Goal: Task Accomplishment & Management: Manage account settings

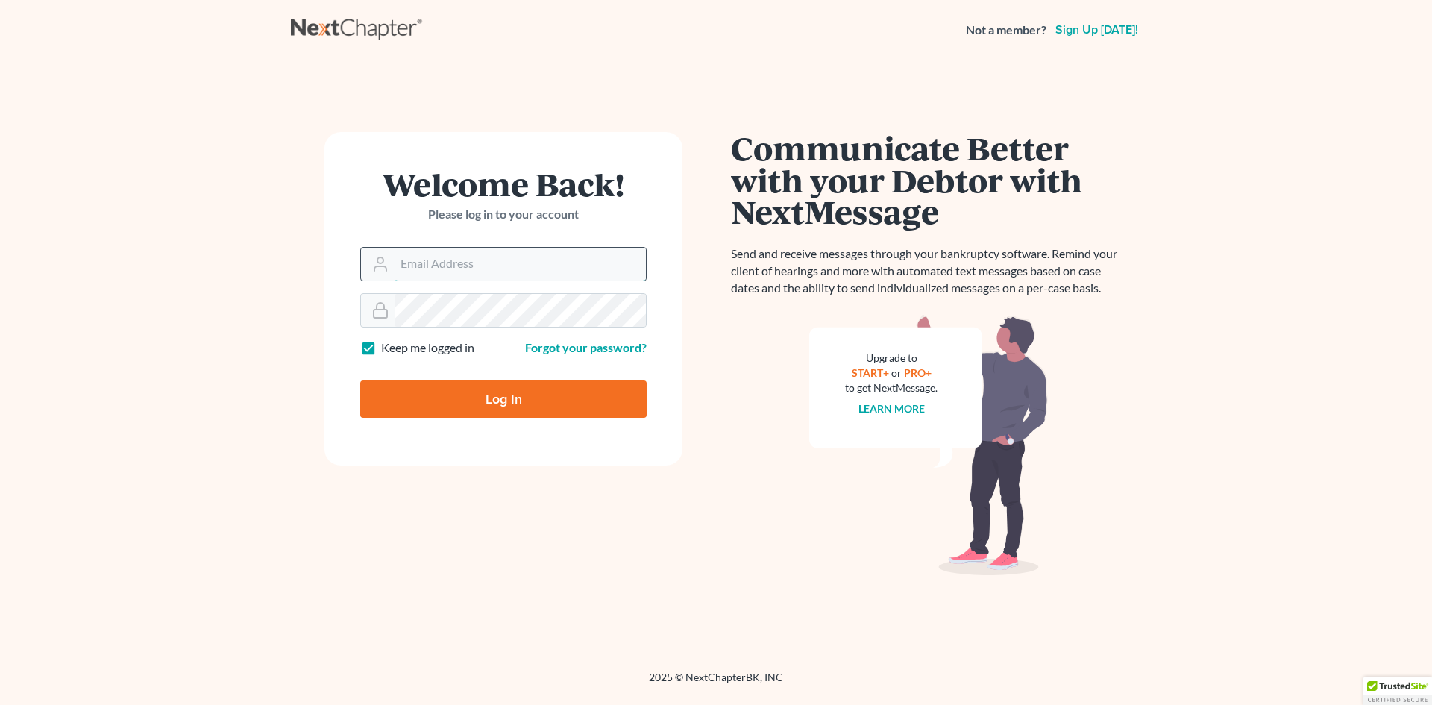
click at [420, 266] on input "Email Address" at bounding box center [520, 264] width 251 height 33
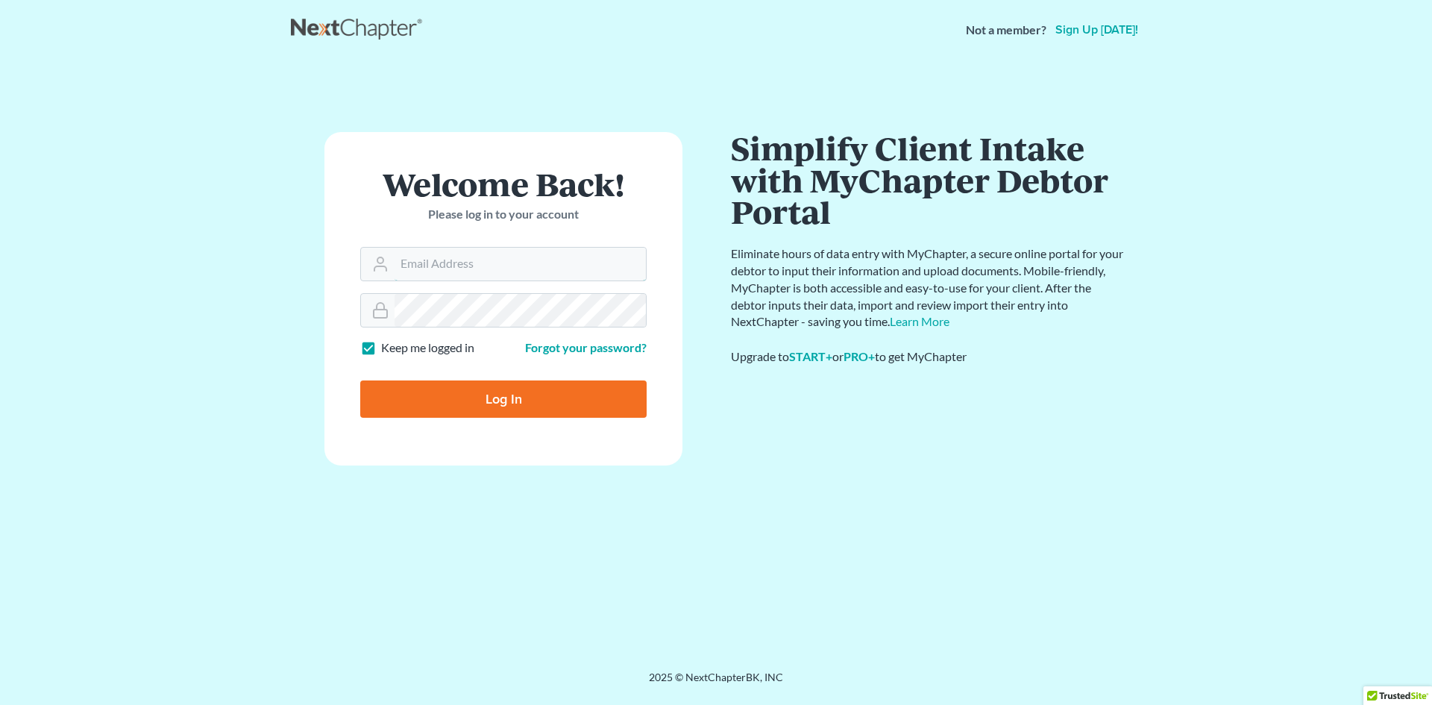
type input "[EMAIL_ADDRESS][DOMAIN_NAME]"
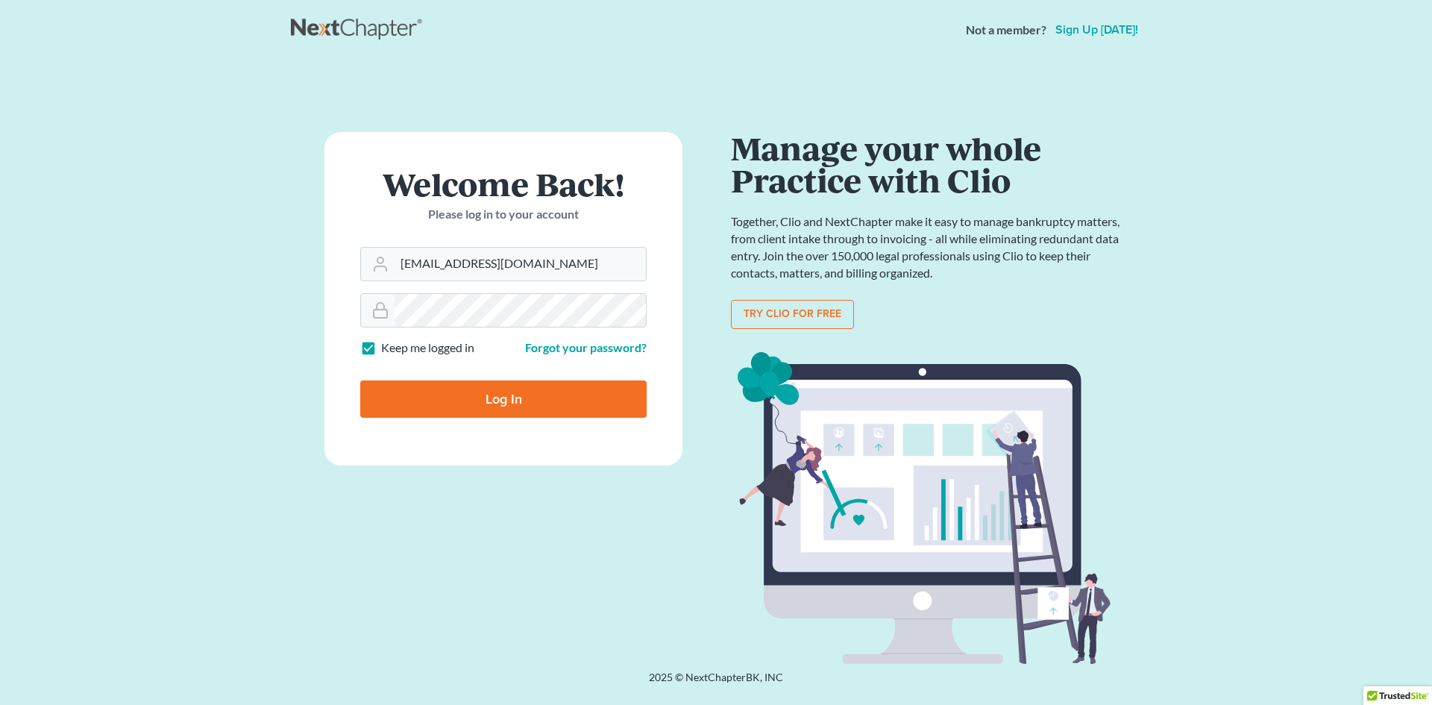
click at [501, 398] on input "Log In" at bounding box center [503, 398] width 286 height 37
type input "Thinking..."
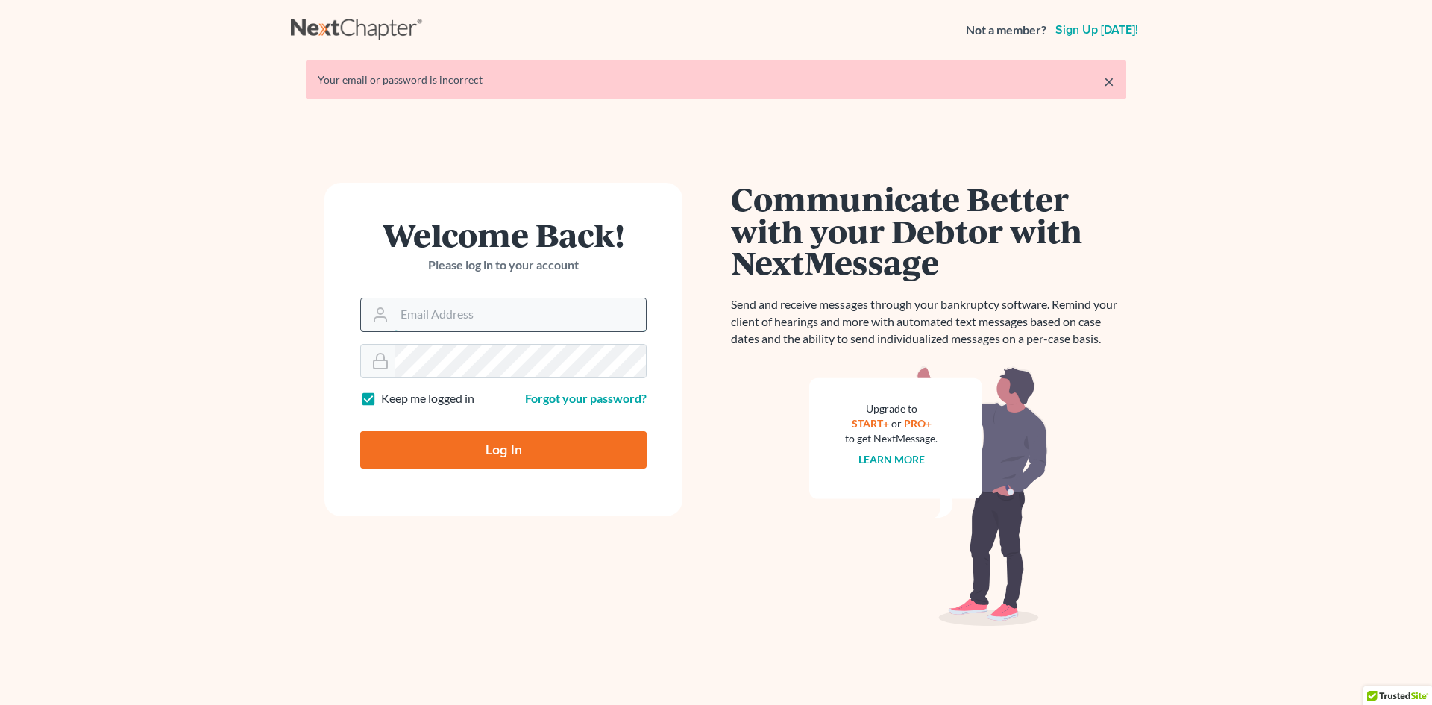
click at [403, 316] on input "Email Address" at bounding box center [520, 314] width 251 height 33
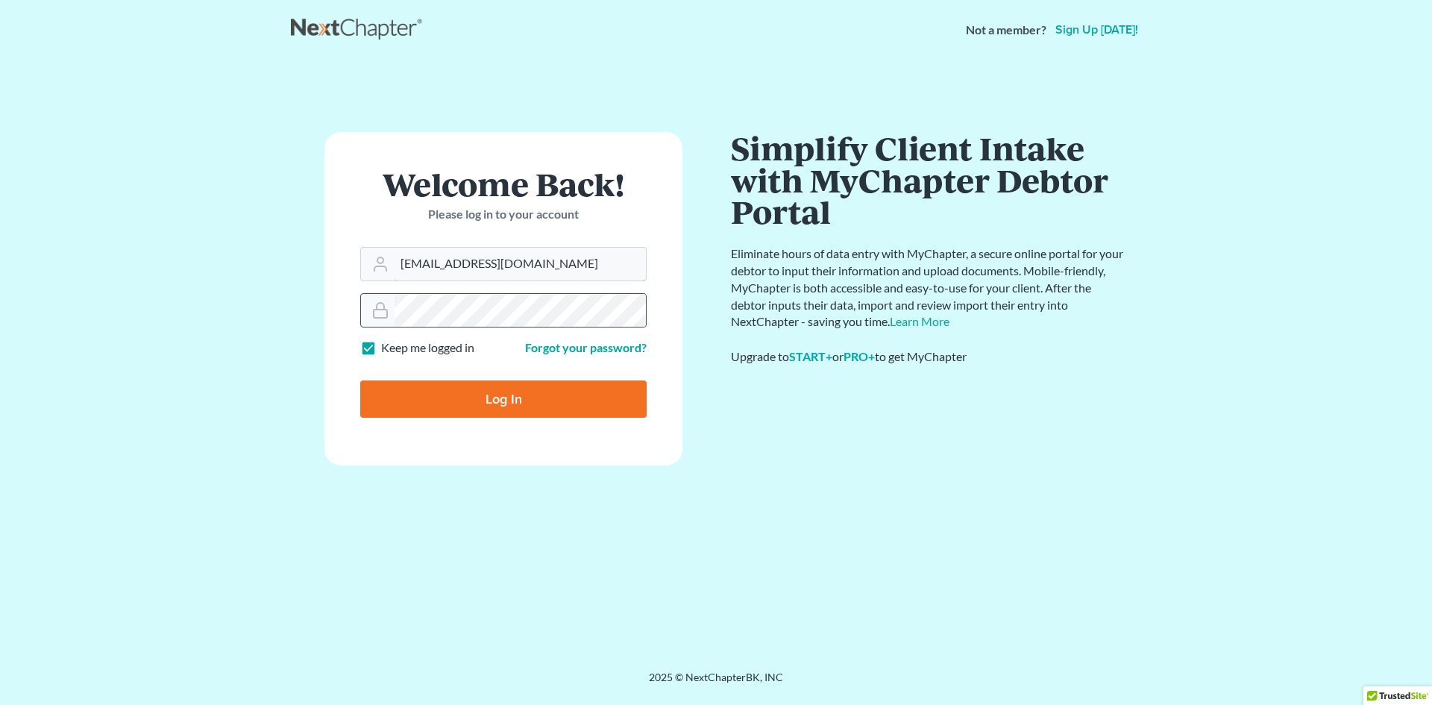
type input "[EMAIL_ADDRESS][DOMAIN_NAME]"
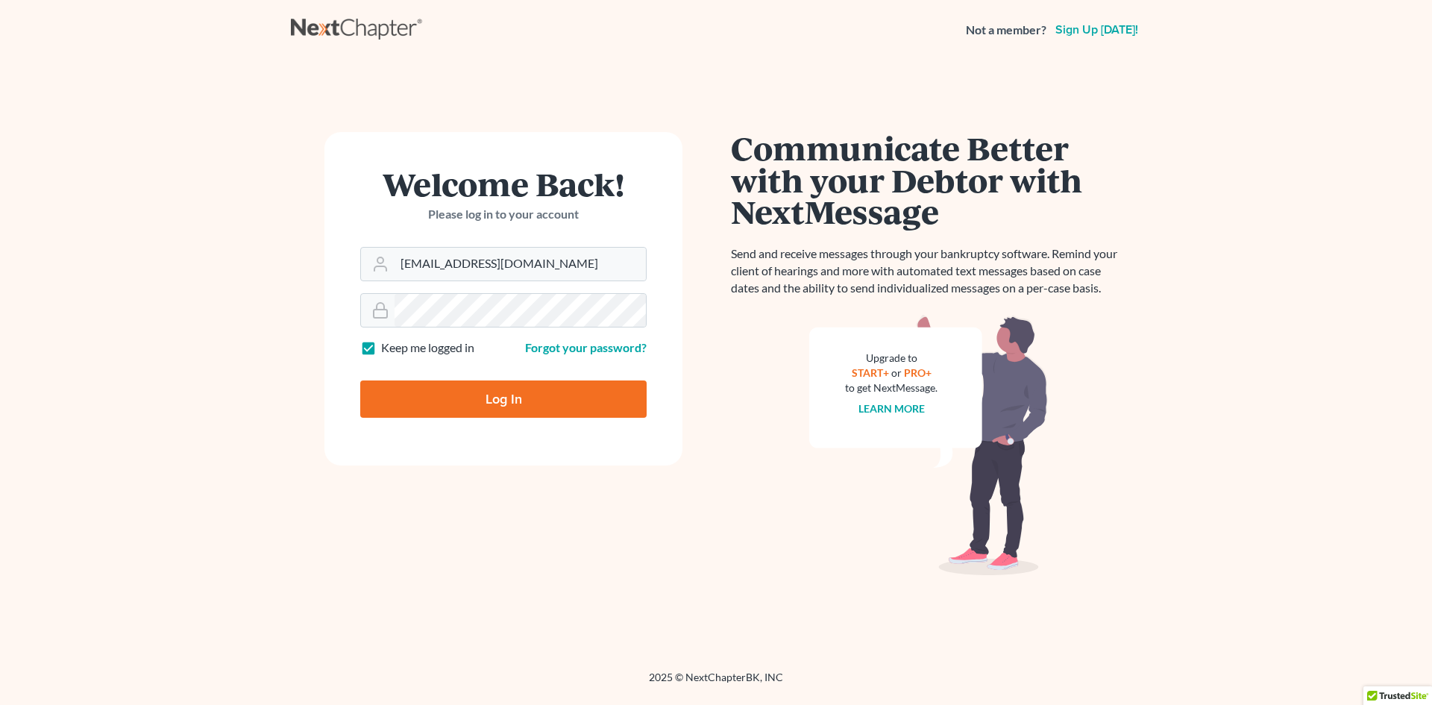
click at [508, 396] on input "Log In" at bounding box center [503, 398] width 286 height 37
type input "Thinking..."
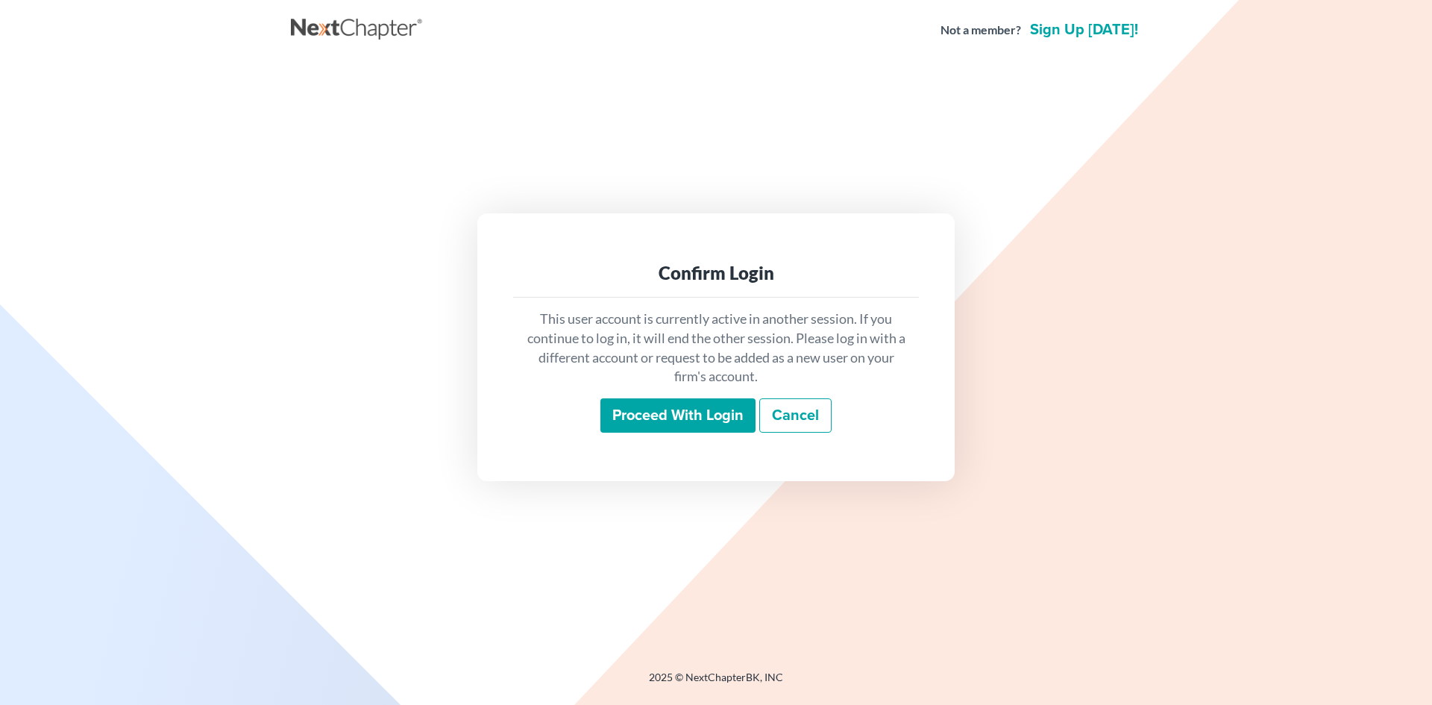
click at [685, 416] on input "Proceed with login" at bounding box center [678, 415] width 155 height 34
